Goal: Navigation & Orientation: Find specific page/section

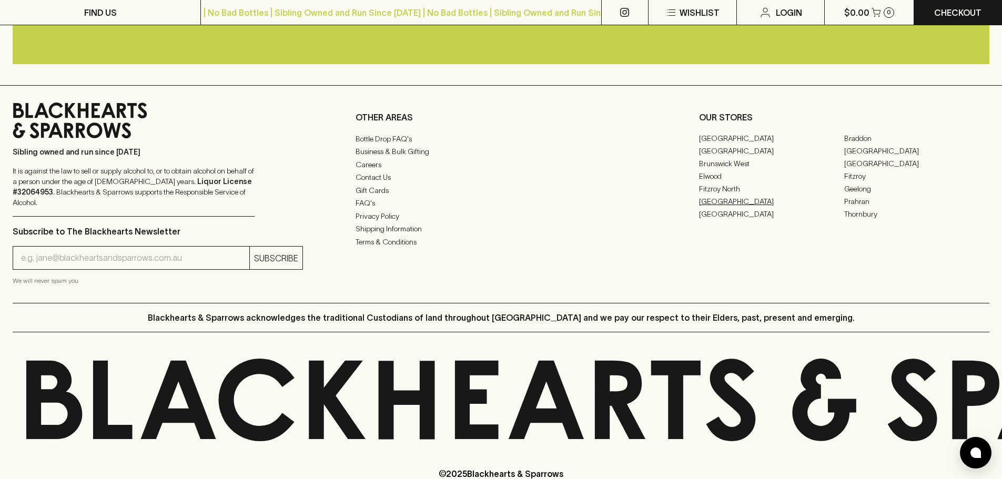
scroll to position [2633, 0]
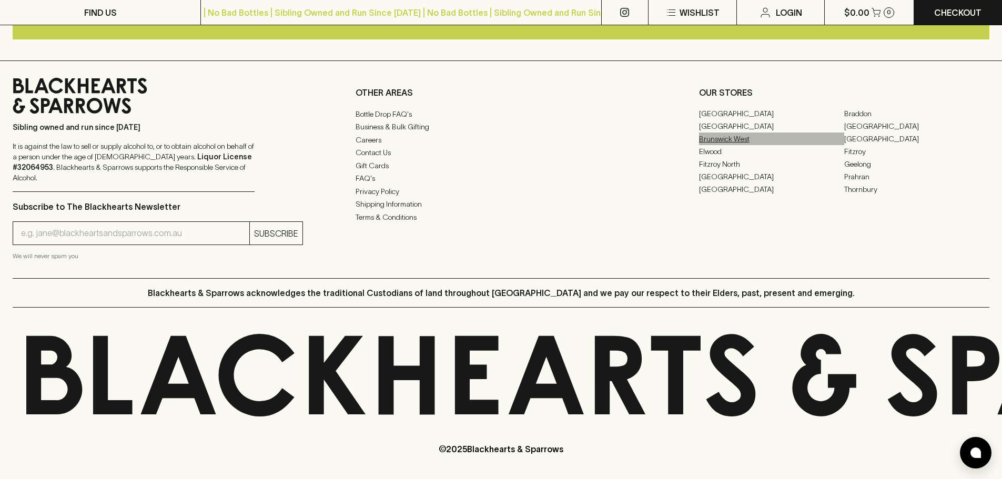
click at [734, 144] on link "Brunswick West" at bounding box center [771, 138] width 145 height 13
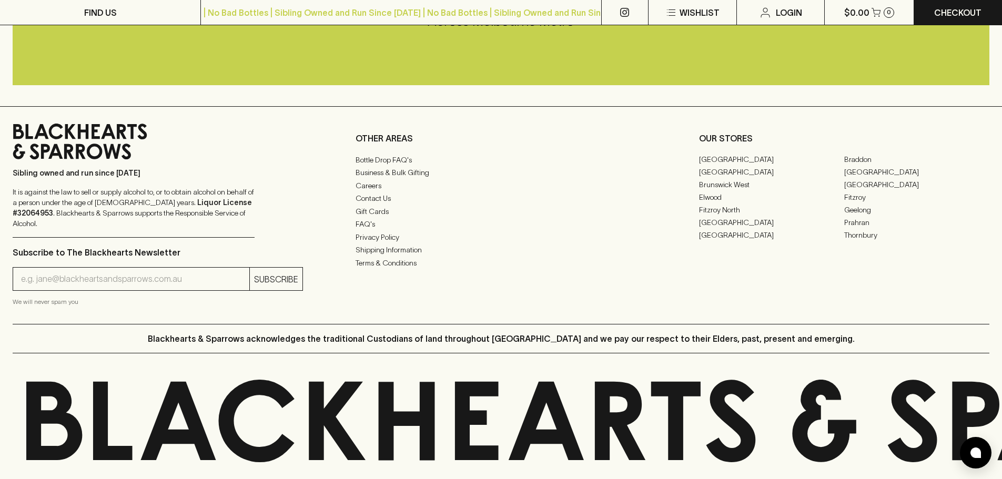
scroll to position [2608, 0]
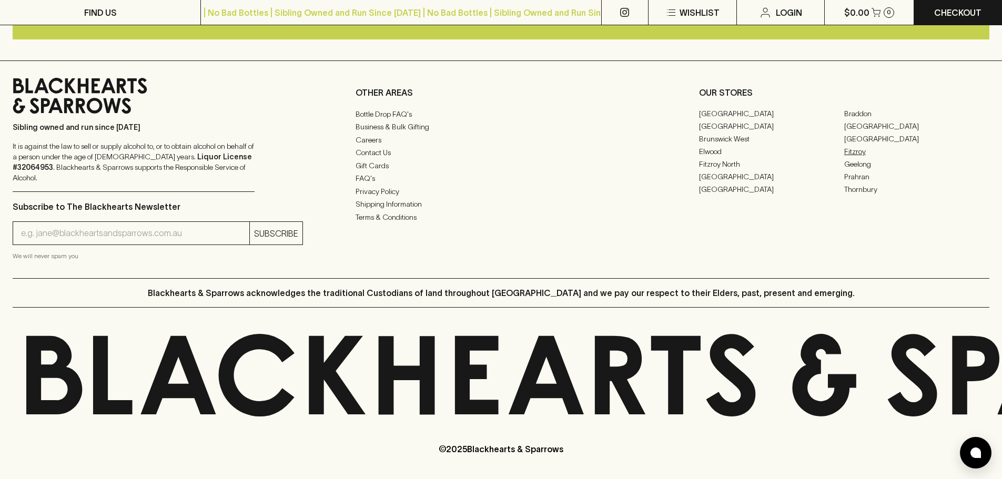
click at [852, 158] on link "Fitzroy" at bounding box center [916, 151] width 145 height 13
